Goal: Transaction & Acquisition: Purchase product/service

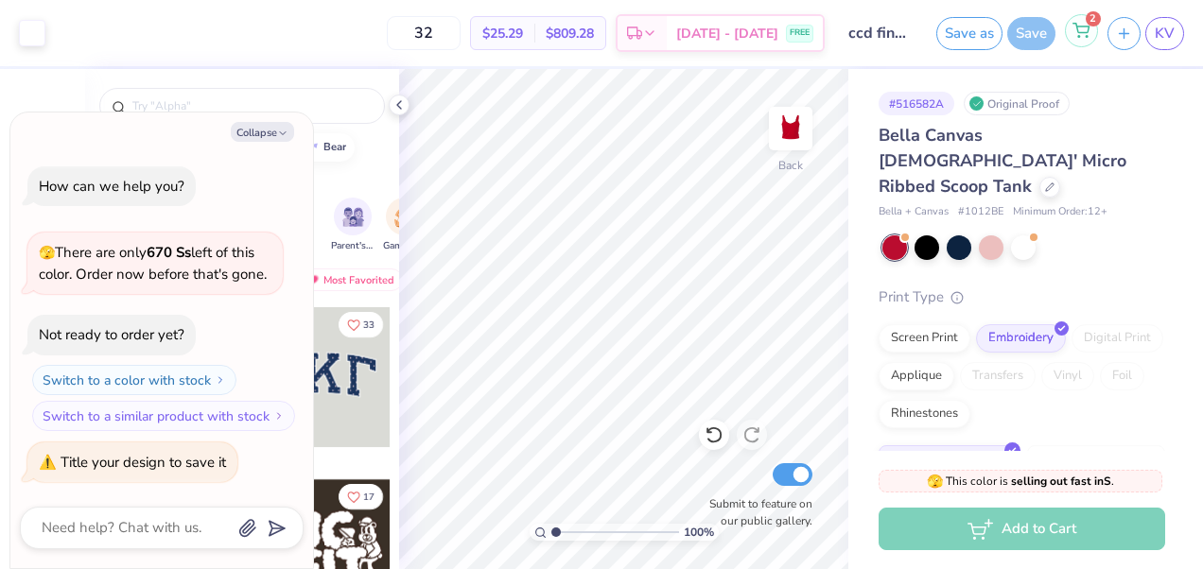
click at [1074, 25] on div "2" at bounding box center [1081, 30] width 33 height 33
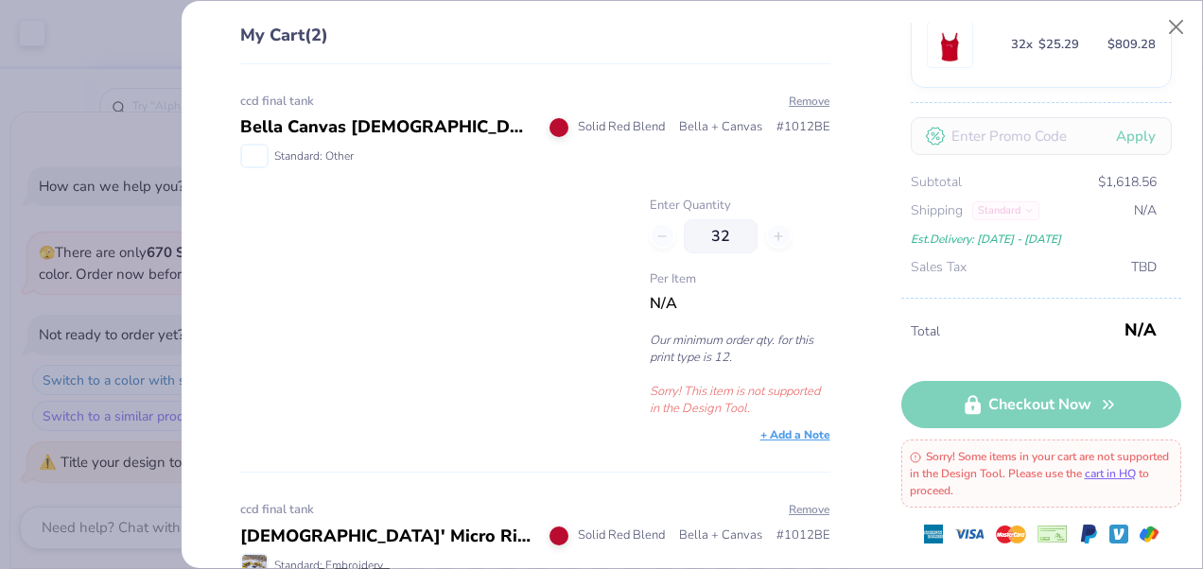
click at [801, 108] on div "ccd final tank" at bounding box center [534, 102] width 589 height 19
click at [794, 94] on button "Remove" at bounding box center [809, 101] width 43 height 17
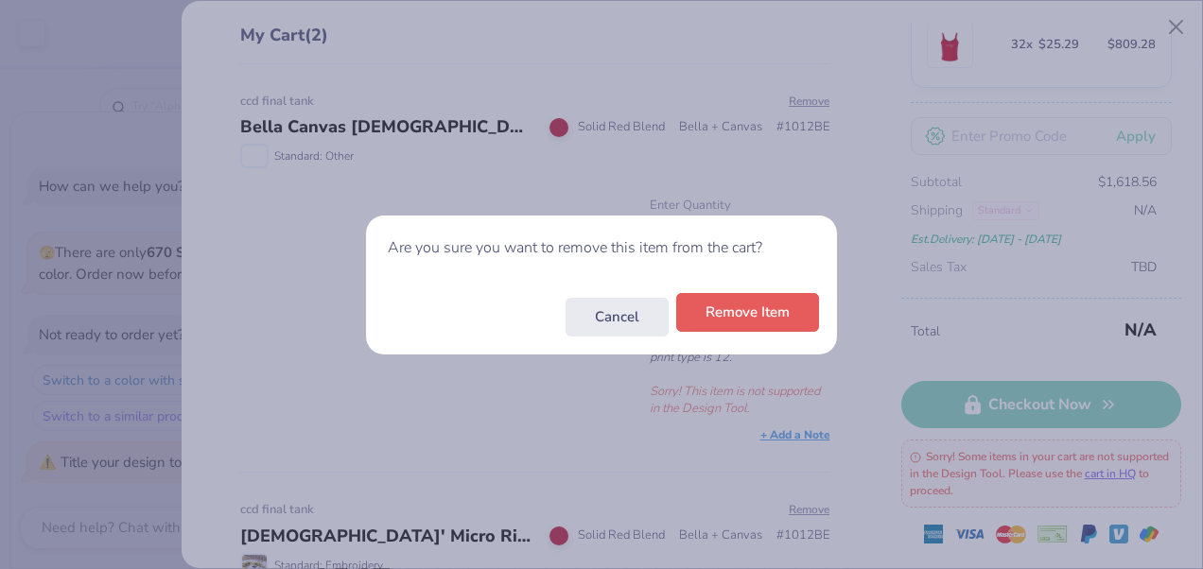
click at [747, 326] on button "Remove Item" at bounding box center [747, 312] width 143 height 39
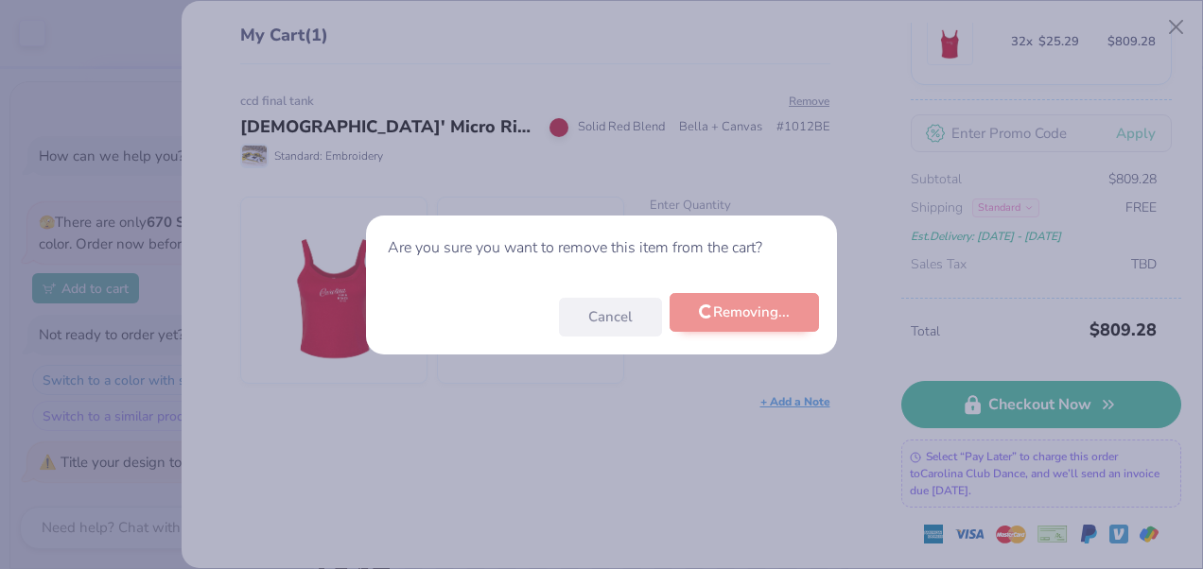
scroll to position [151, 0]
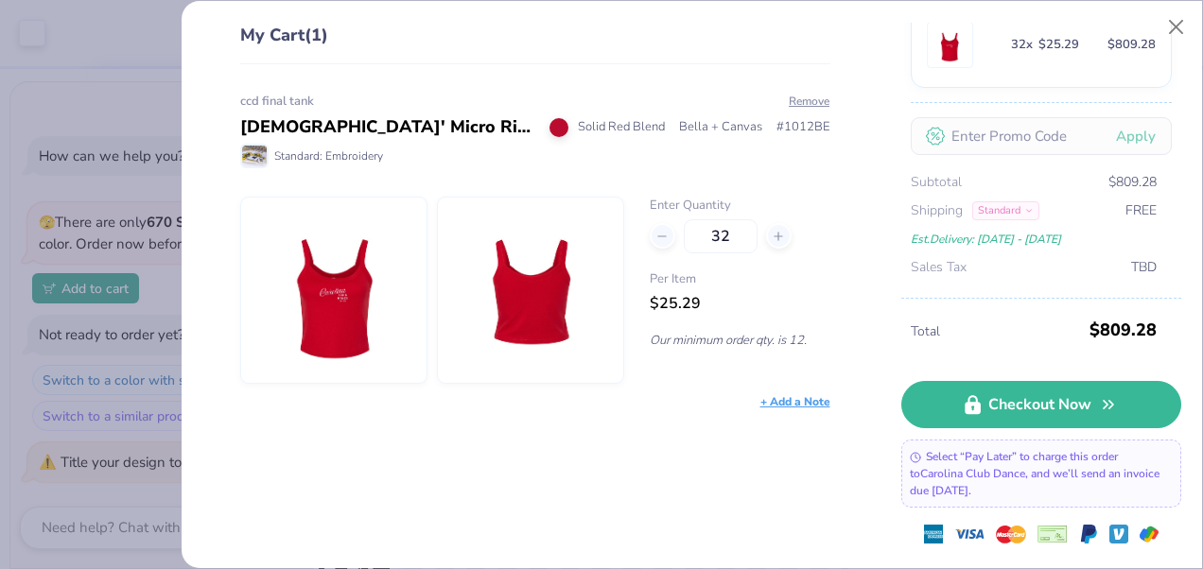
click at [1018, 253] on div "Subtotal $809.28 Shipping Standard FREE Est. Delivery: [DATE] - [DATE] Sales Ta…" at bounding box center [1041, 225] width 261 height 106
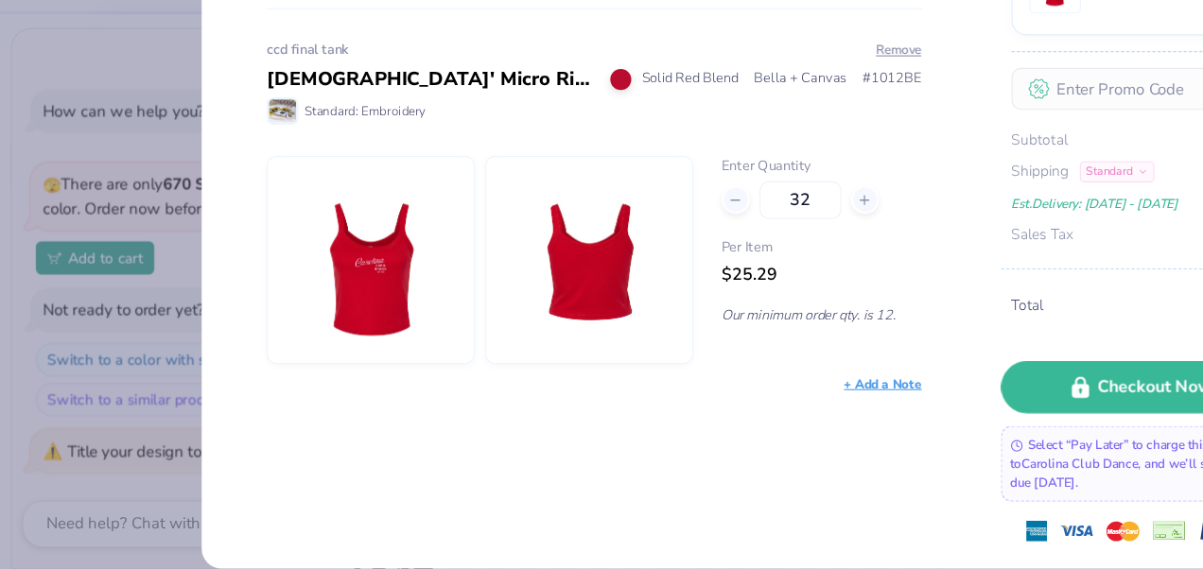
type textarea "x"
